Goal: Task Accomplishment & Management: Complete application form

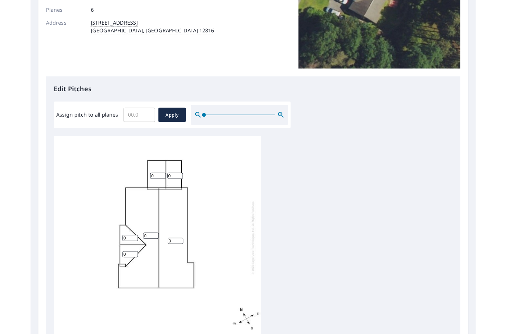
scroll to position [115, 0]
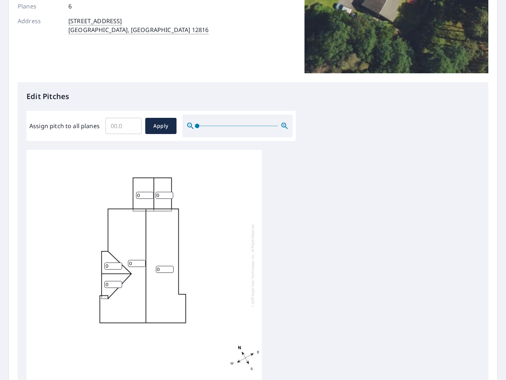
click at [148, 192] on input "0" at bounding box center [145, 195] width 18 height 7
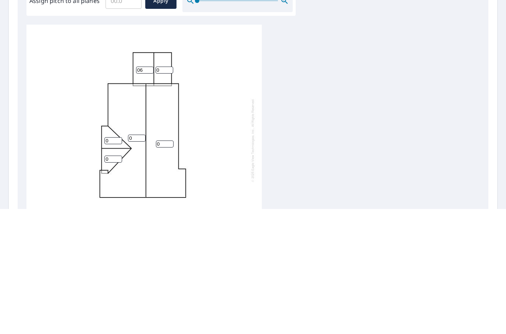
type input "06"
click at [164, 192] on input "0" at bounding box center [165, 195] width 18 height 7
type input "06"
click at [68, 148] on div "0 0 06 06 0 0" at bounding box center [143, 263] width 235 height 231
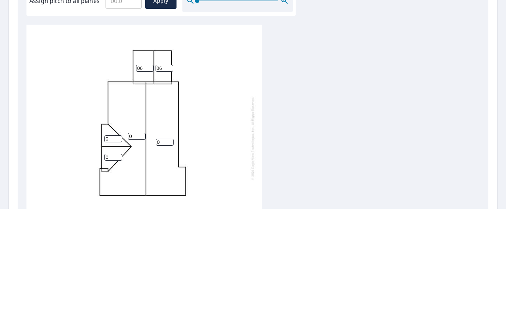
scroll to position [29, 0]
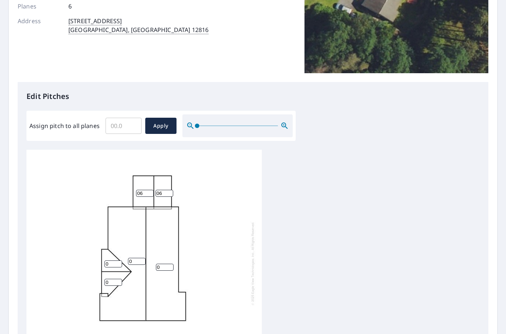
click at [115, 260] on input "0" at bounding box center [113, 263] width 18 height 7
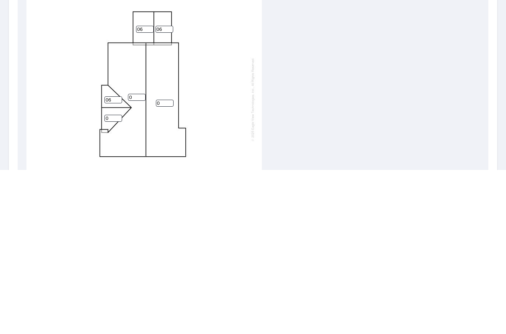
type input "06"
click at [113, 279] on input "0" at bounding box center [113, 282] width 18 height 7
type input "06"
click at [136, 258] on input "0" at bounding box center [137, 261] width 18 height 7
type input "06"
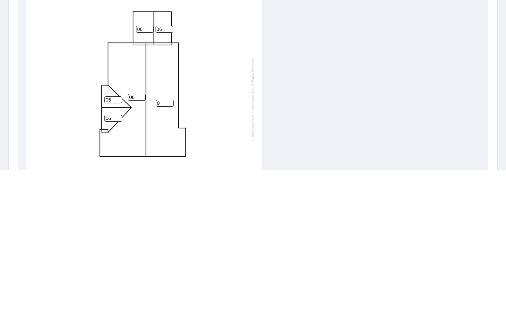
click at [164, 264] on input "0" at bounding box center [165, 267] width 18 height 7
type input "06"
click at [243, 148] on div "06 06 06 06 06 06" at bounding box center [143, 263] width 235 height 231
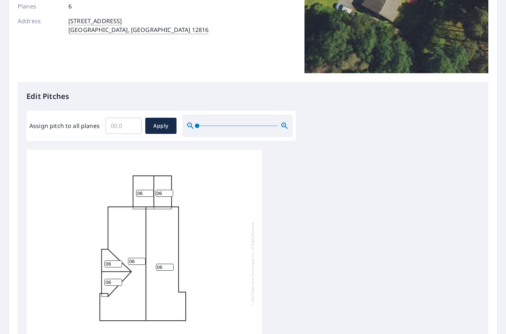
click at [166, 121] on span "Apply" at bounding box center [160, 125] width 19 height 9
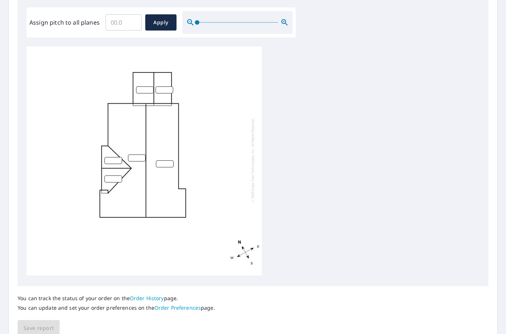
scroll to position [218, 0]
click at [43, 292] on div "You can track the status of your order on the Order History page. You can updat…" at bounding box center [253, 311] width 471 height 50
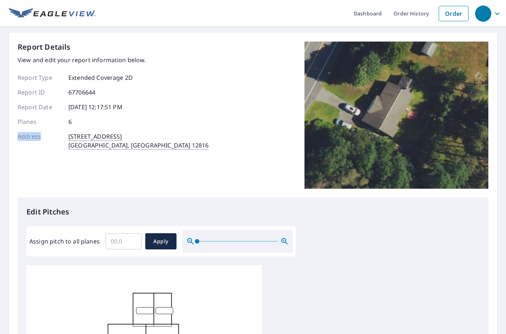
scroll to position [0, 0]
click at [41, 141] on div "Report Details View and edit your report information below. Report Type Extende…" at bounding box center [113, 115] width 191 height 147
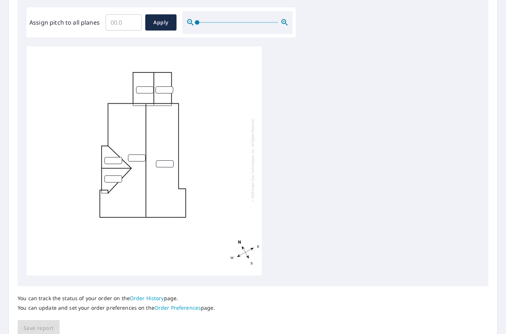
scroll to position [218, 0]
click at [42, 290] on div "You can track the status of your order on the Order History page. You can updat…" at bounding box center [253, 311] width 471 height 50
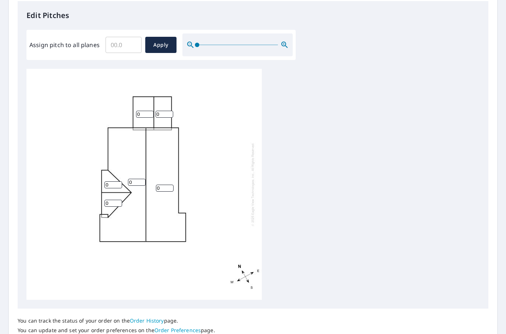
scroll to position [191, 0]
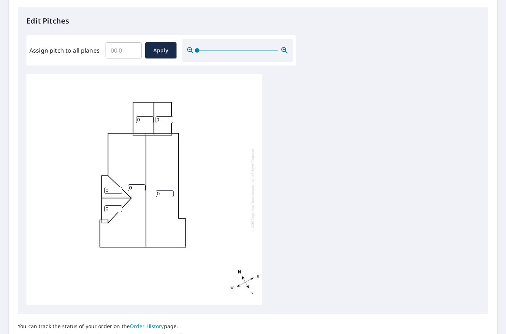
click at [150, 116] on input "0" at bounding box center [145, 119] width 18 height 7
type input "06"
click at [166, 116] on input "0" at bounding box center [165, 119] width 18 height 7
type input "06"
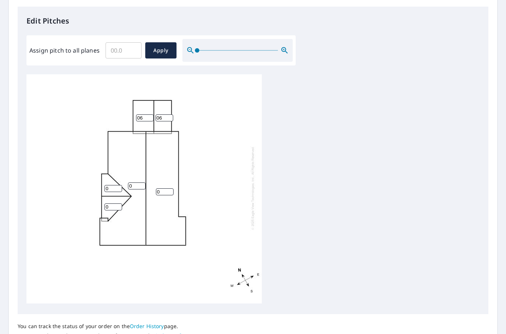
click at [71, 90] on div "0 0 06 06 0 0" at bounding box center [143, 187] width 235 height 231
click at [120, 185] on input "0" at bounding box center [113, 188] width 18 height 7
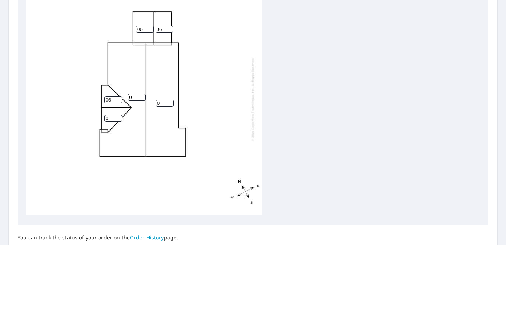
type input "06"
click at [110, 203] on input "0" at bounding box center [113, 206] width 18 height 7
type input "06"
click at [165, 188] on input "0" at bounding box center [165, 191] width 18 height 7
type input "06"
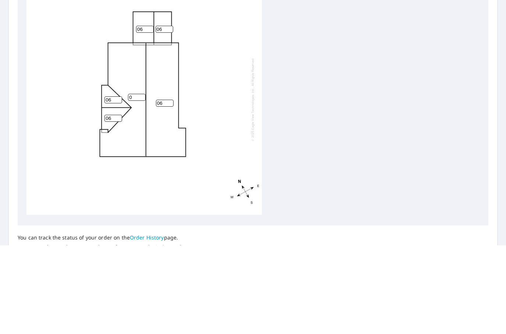
click at [140, 182] on input "0" at bounding box center [137, 185] width 18 height 7
type input "06"
click at [227, 95] on div "06 06 06 06 06 06" at bounding box center [143, 187] width 235 height 231
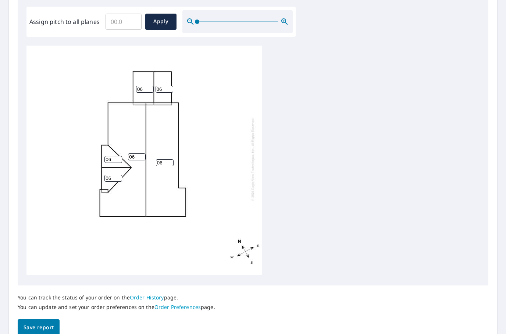
scroll to position [245, 0]
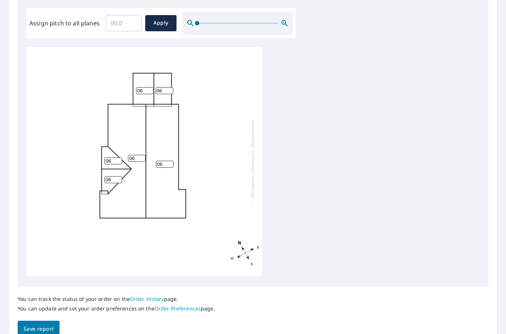
click at [39, 324] on span "Save report" at bounding box center [39, 328] width 30 height 9
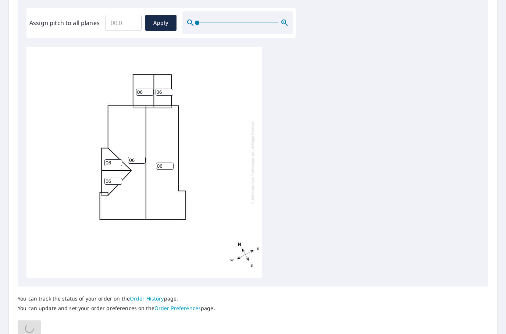
scroll to position [0, 0]
click at [56, 207] on div "06 06 06 06 06 06" at bounding box center [143, 162] width 235 height 231
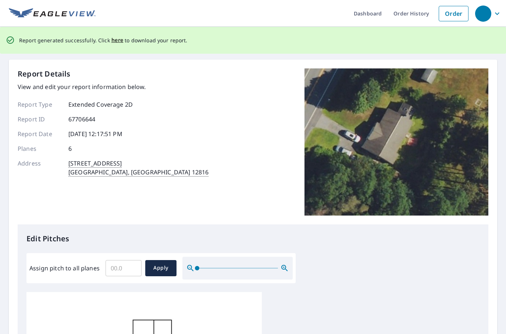
click at [117, 36] on span "here" at bounding box center [117, 40] width 12 height 9
